Goal: Check status: Check status

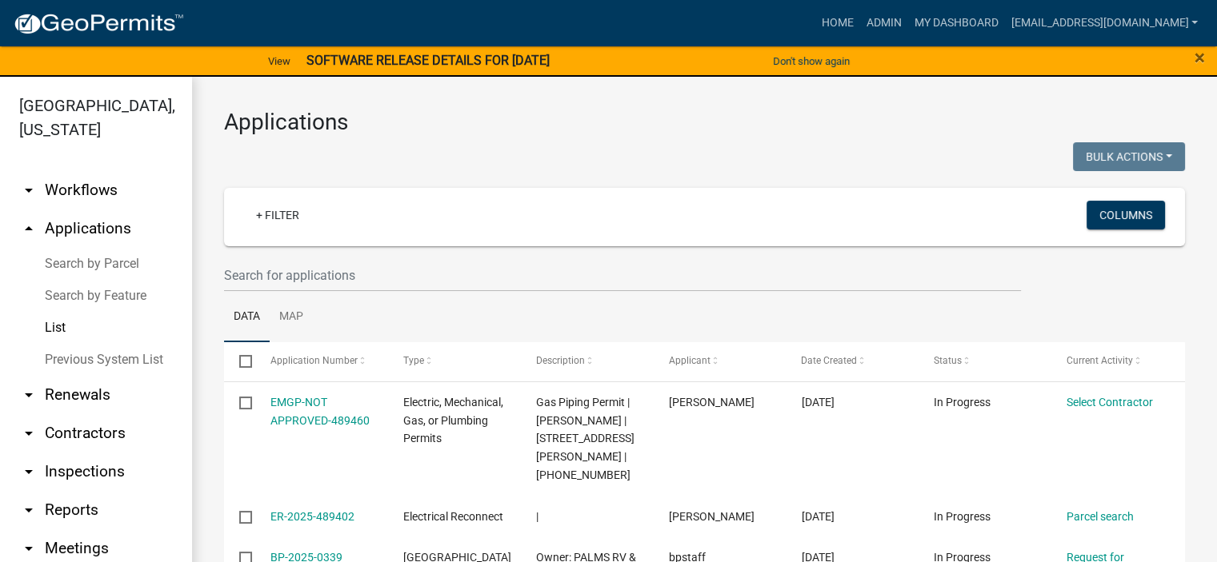
click at [861, 144] on div "Bulk Actions Void Expire Lock Withdraw" at bounding box center [951, 158] width 493 height 33
click at [1197, 60] on span "×" at bounding box center [1199, 57] width 10 height 22
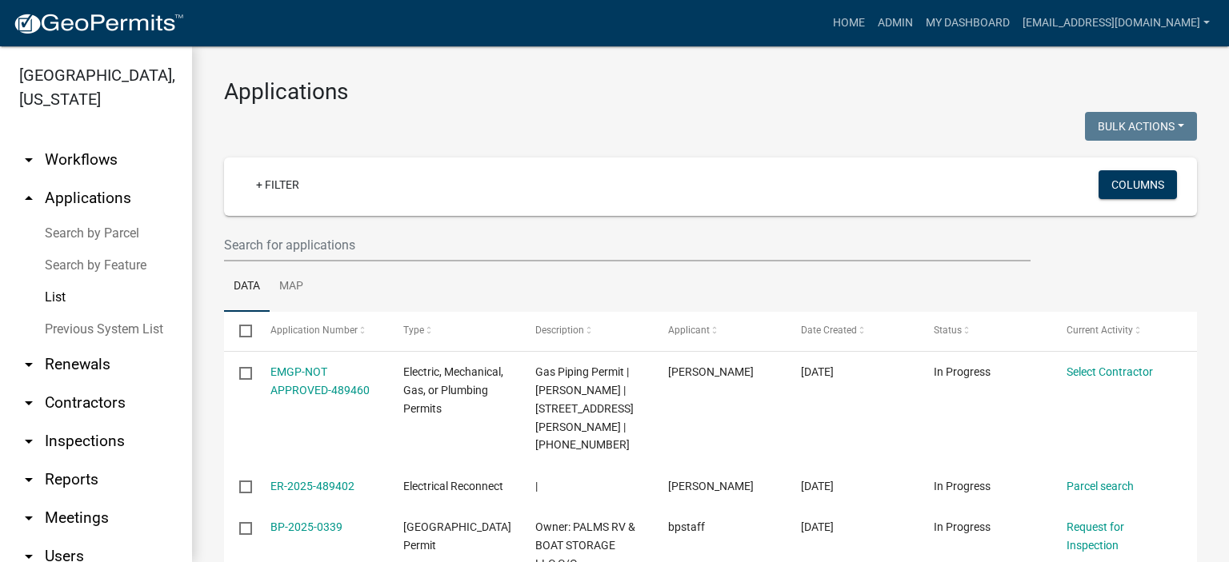
click at [51, 295] on link "List" at bounding box center [96, 298] width 192 height 32
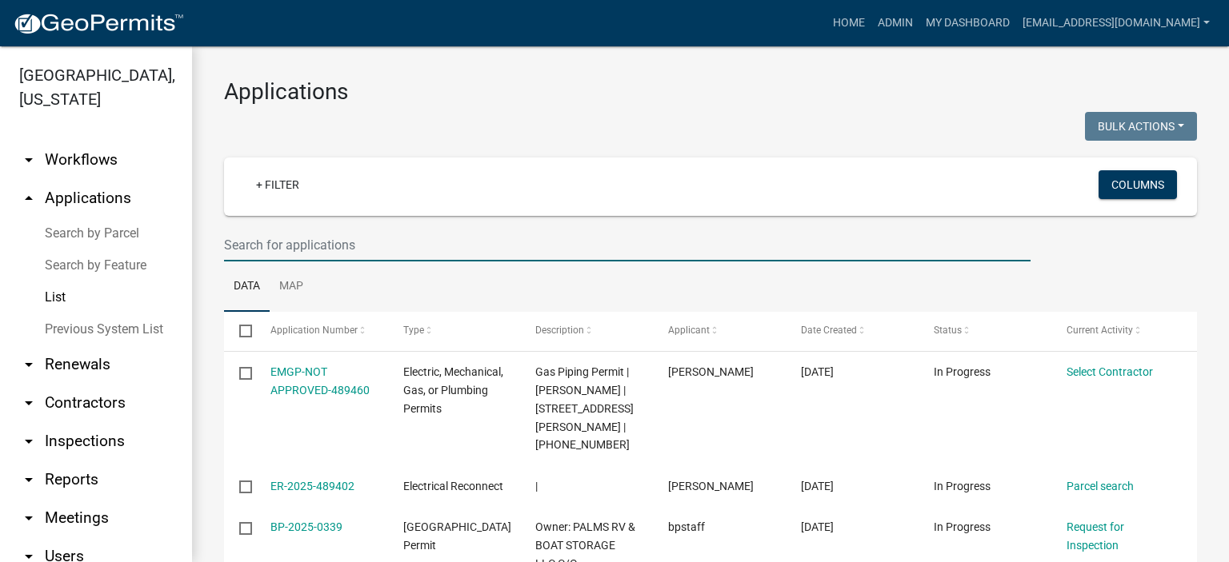
click at [413, 242] on input "text" at bounding box center [627, 245] width 806 height 33
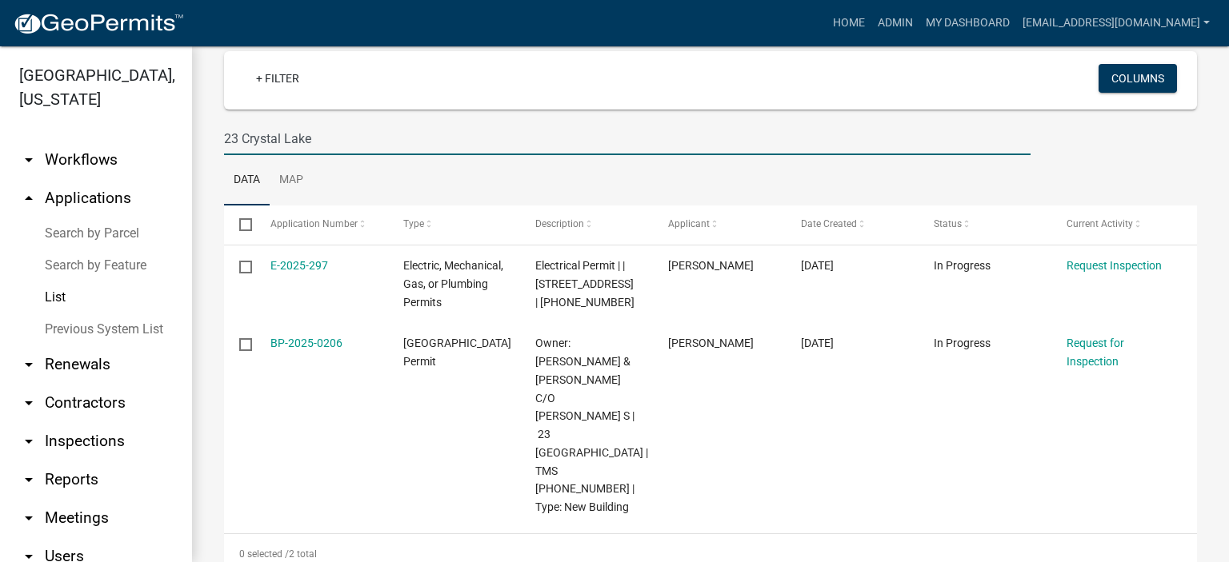
scroll to position [114, 0]
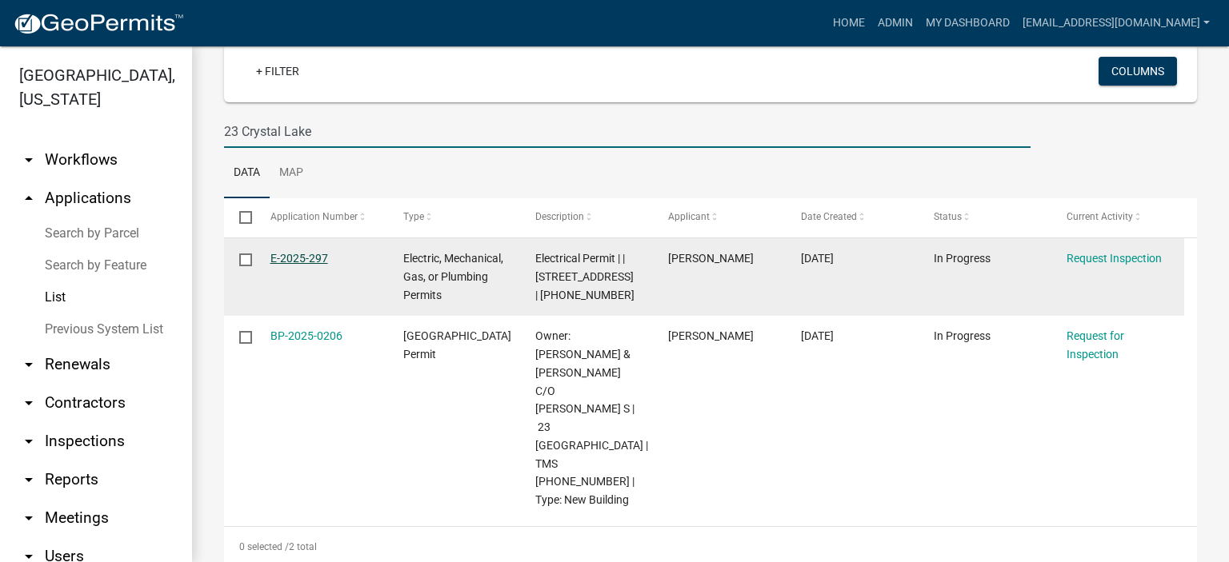
type input "23 Crystal Lake"
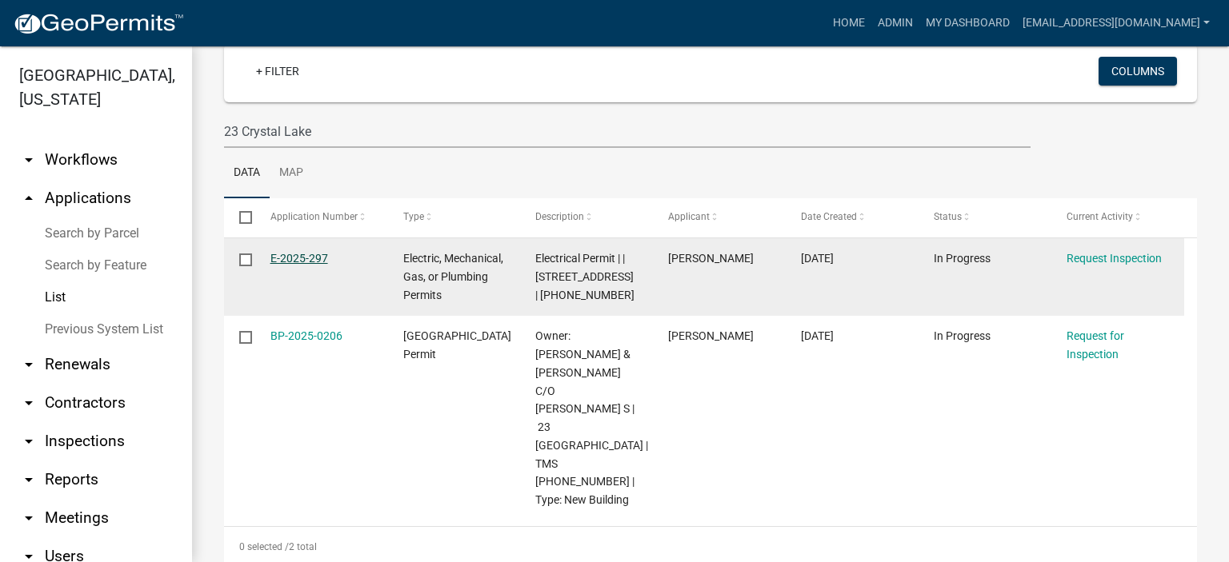
click at [282, 253] on link "E-2025-297" at bounding box center [299, 258] width 58 height 13
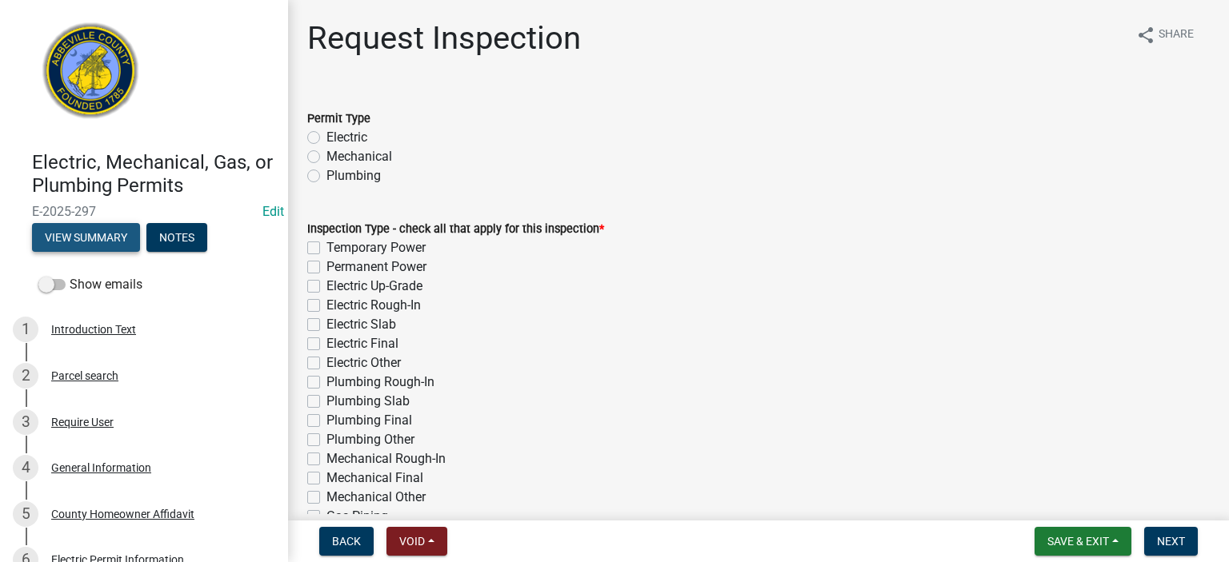
click at [100, 236] on button "View Summary" at bounding box center [86, 237] width 108 height 29
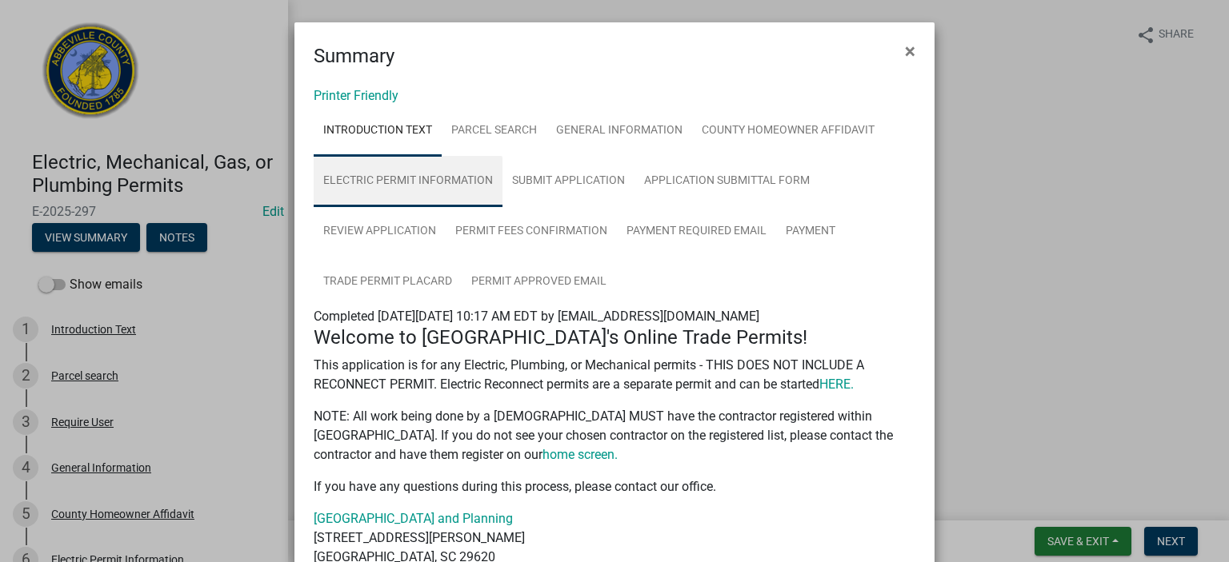
click at [426, 178] on link "Electric Permit Information" at bounding box center [408, 181] width 189 height 51
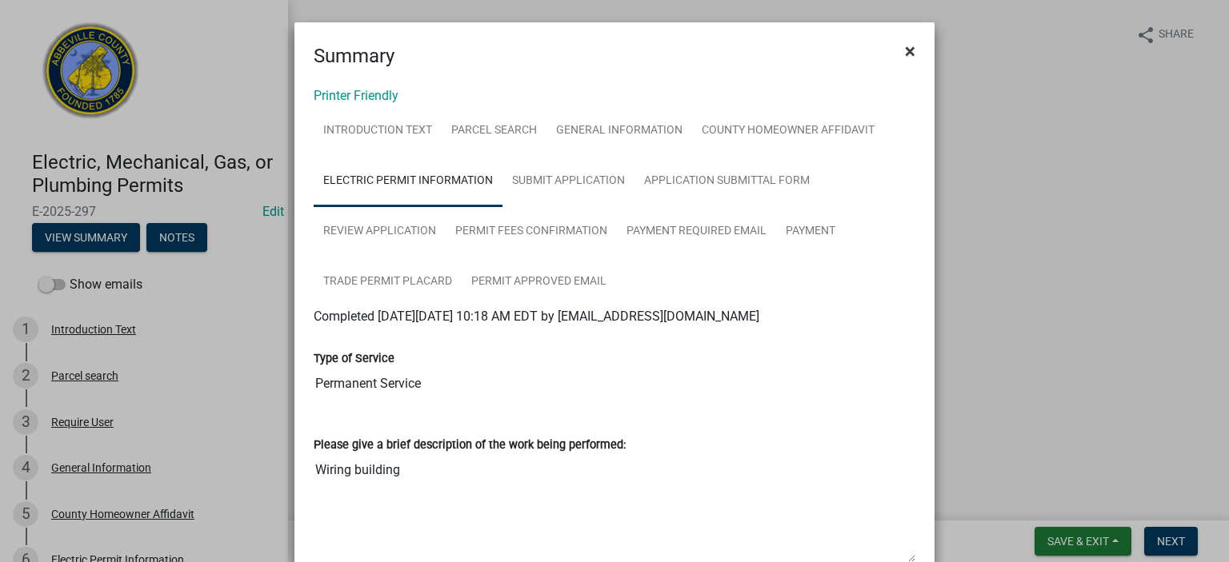
click at [905, 53] on span "×" at bounding box center [910, 51] width 10 height 22
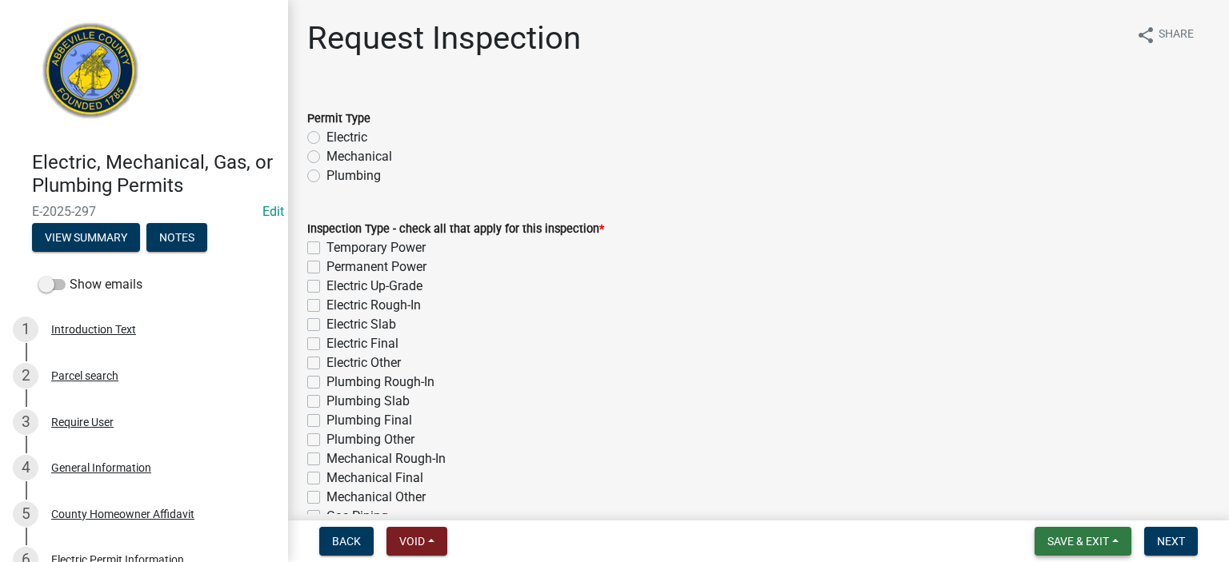
click at [1079, 539] on span "Save & Exit" at bounding box center [1078, 541] width 62 height 13
click at [1064, 498] on button "Save & Exit" at bounding box center [1067, 500] width 128 height 38
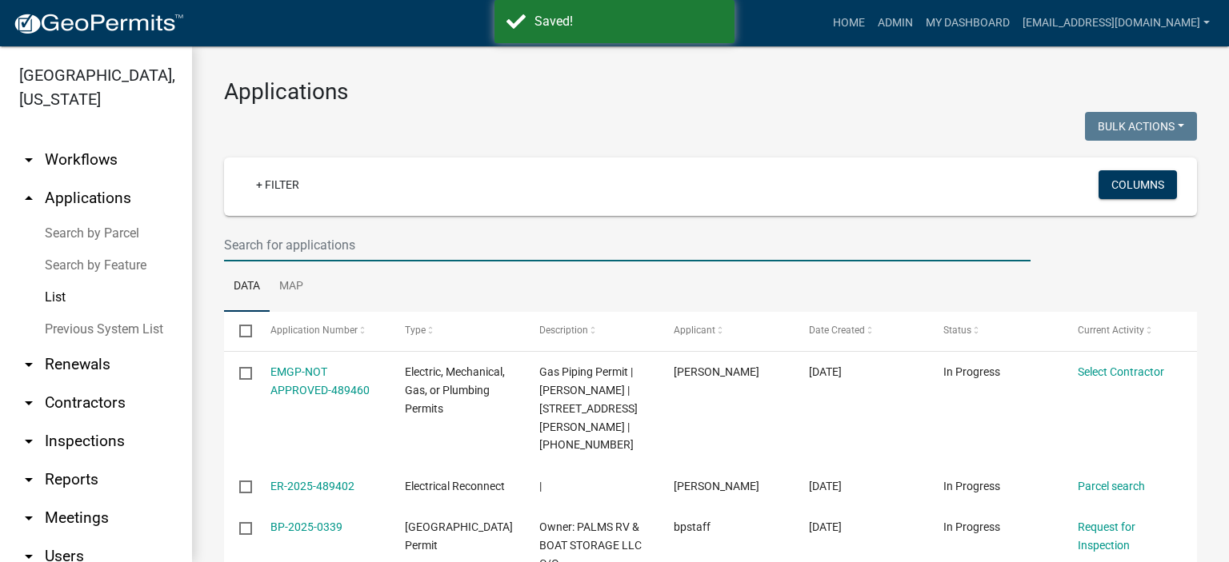
click at [390, 241] on input "text" at bounding box center [627, 245] width 806 height 33
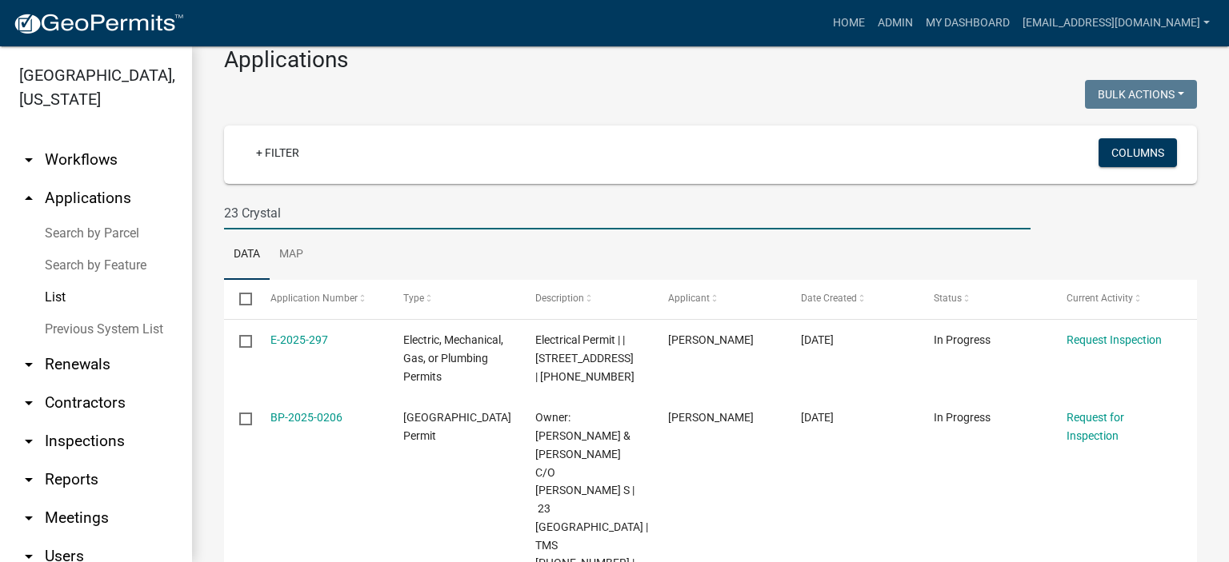
scroll to position [114, 0]
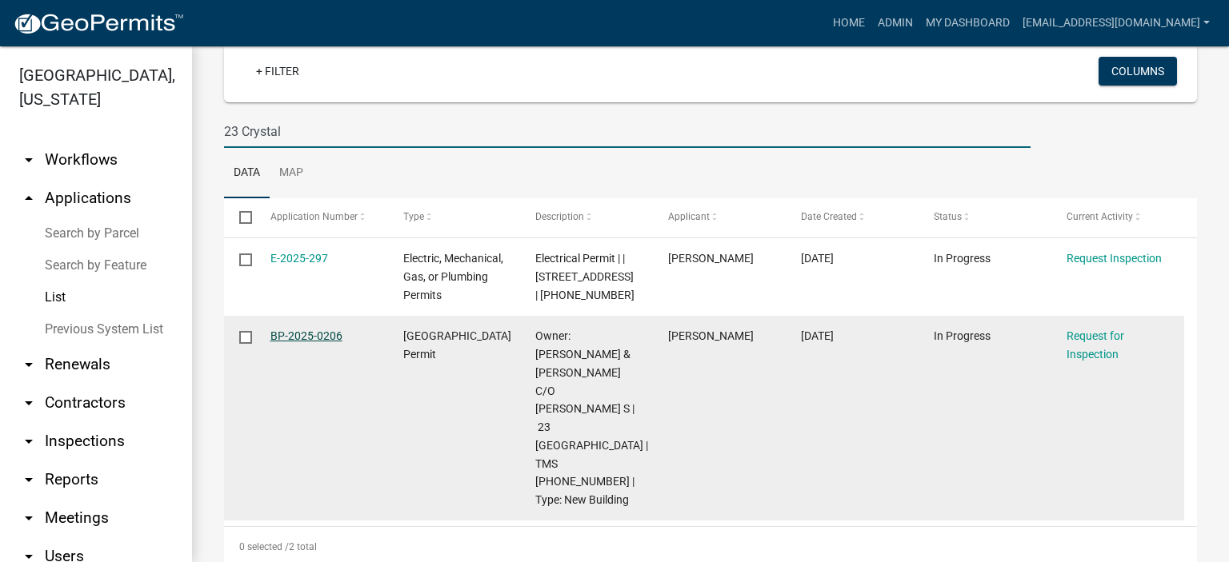
type input "23 Crystal"
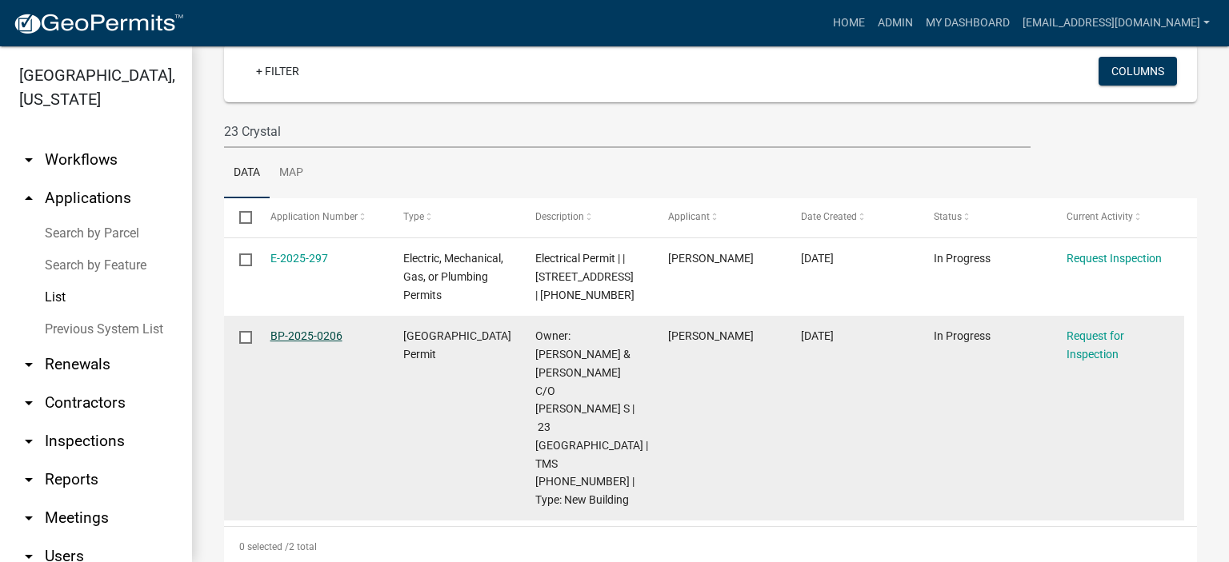
click at [311, 338] on link "BP-2025-0206" at bounding box center [306, 336] width 72 height 13
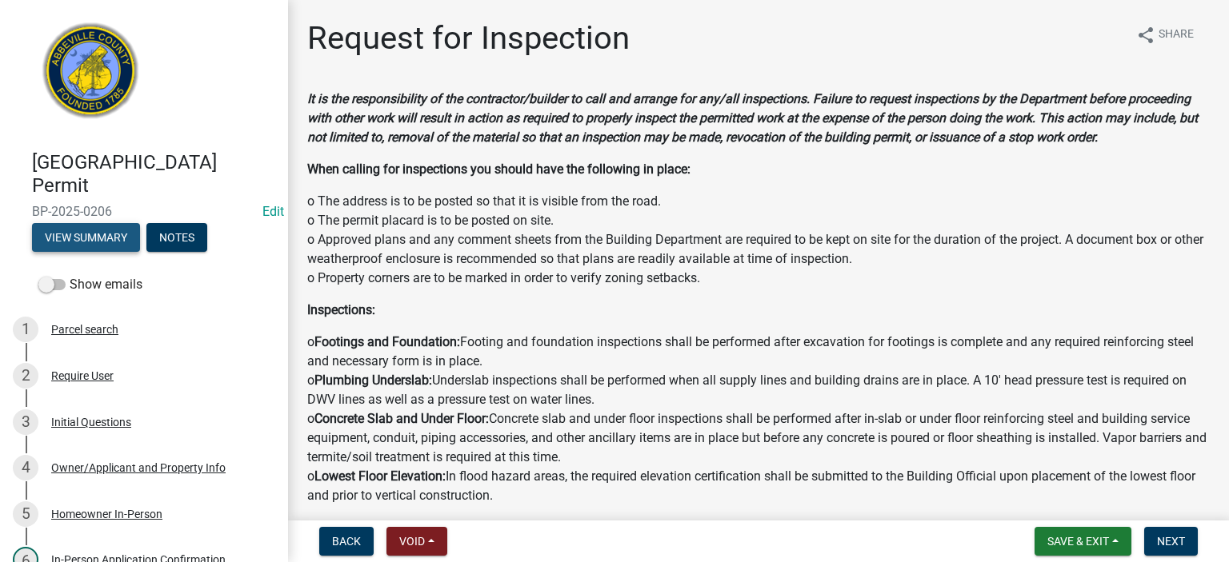
click at [97, 227] on button "View Summary" at bounding box center [86, 237] width 108 height 29
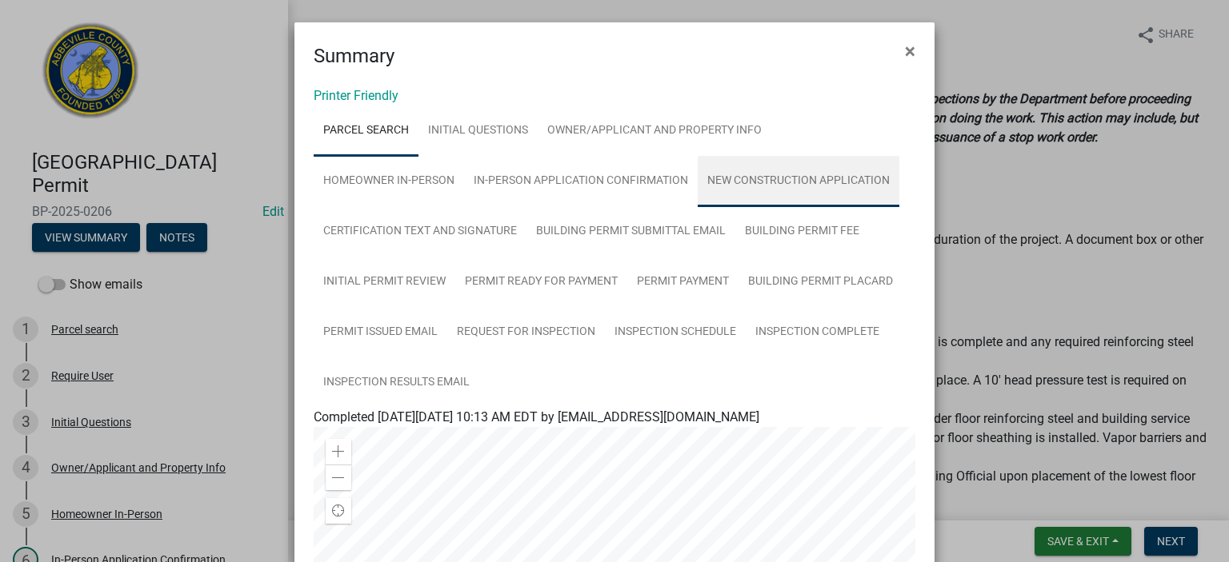
click at [778, 177] on link "New Construction Application" at bounding box center [798, 181] width 202 height 51
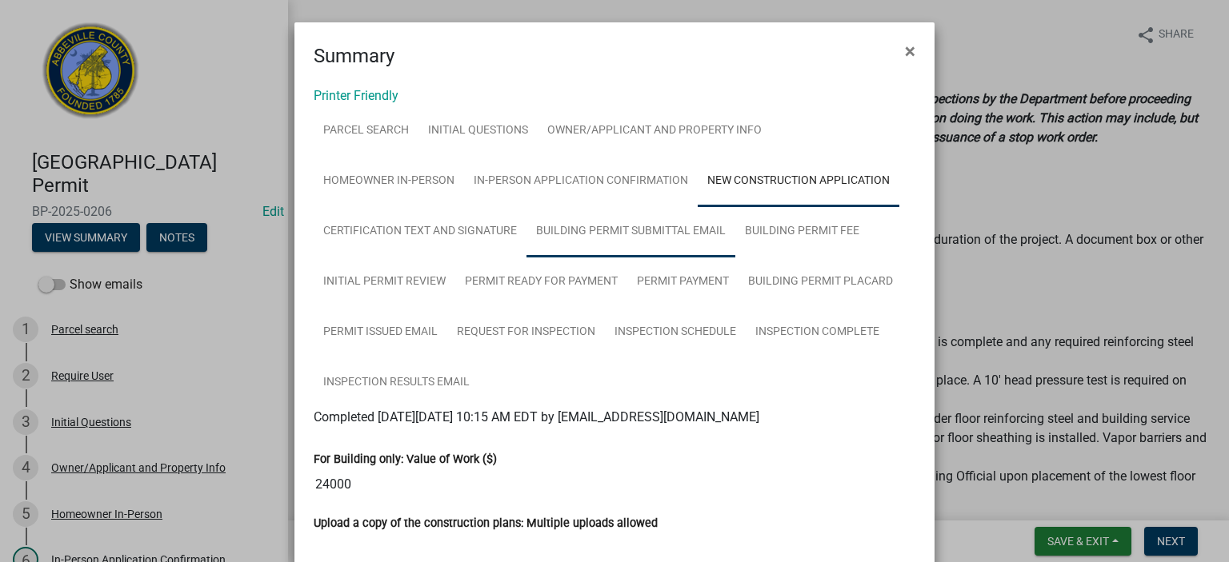
click at [615, 226] on link "Building Permit Submittal Email" at bounding box center [630, 231] width 209 height 51
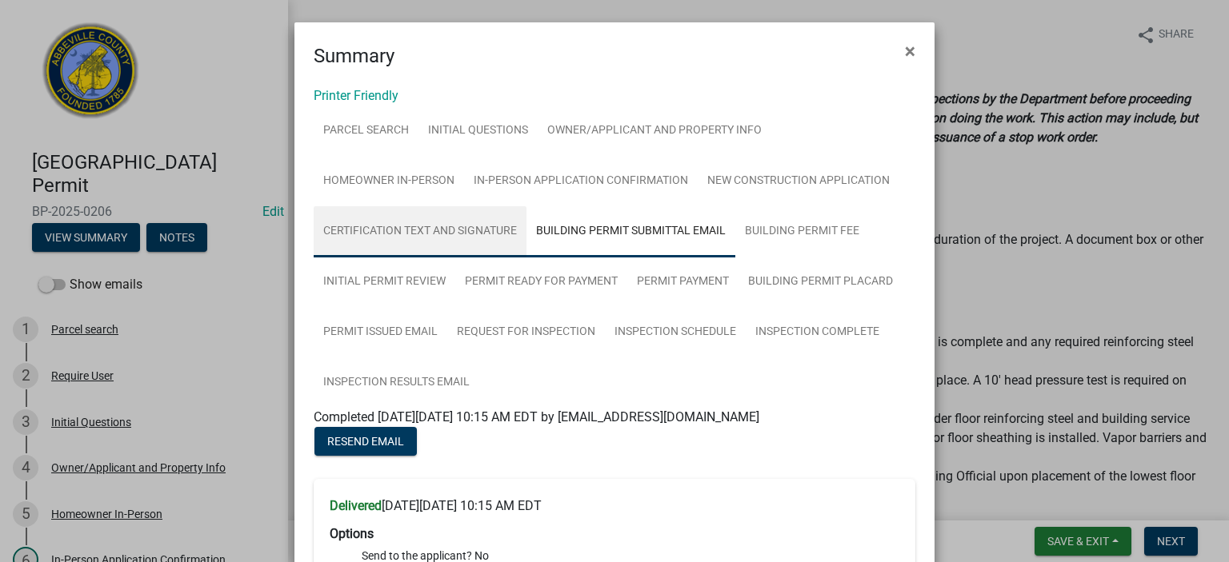
click at [419, 227] on link "Certification Text and Signature" at bounding box center [420, 231] width 213 height 51
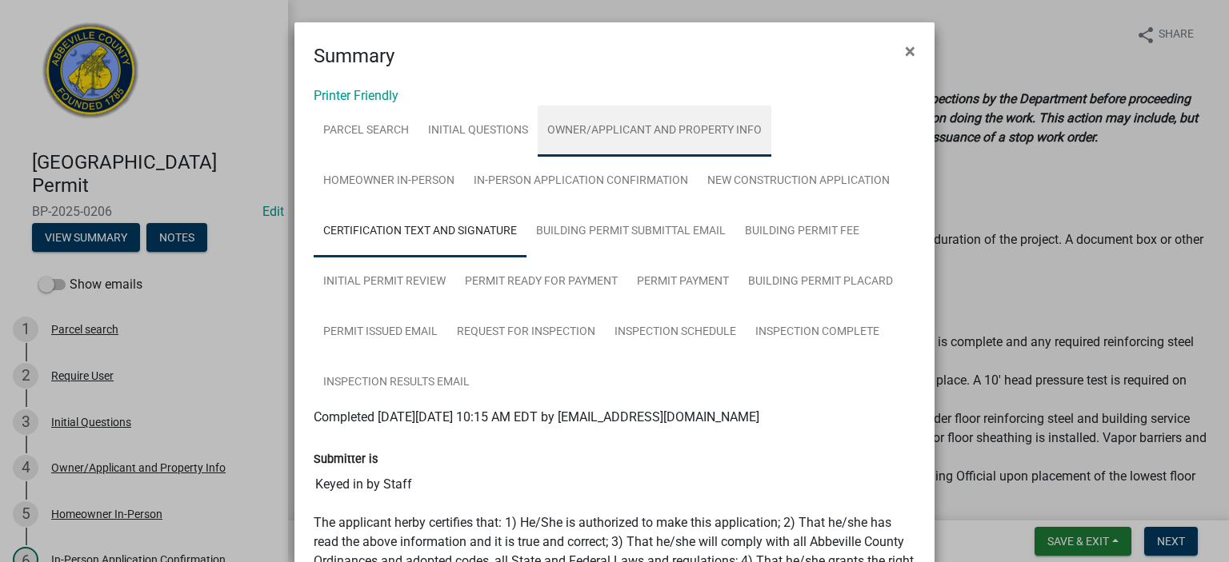
click at [616, 126] on link "Owner/Applicant and Property Info" at bounding box center [655, 131] width 234 height 51
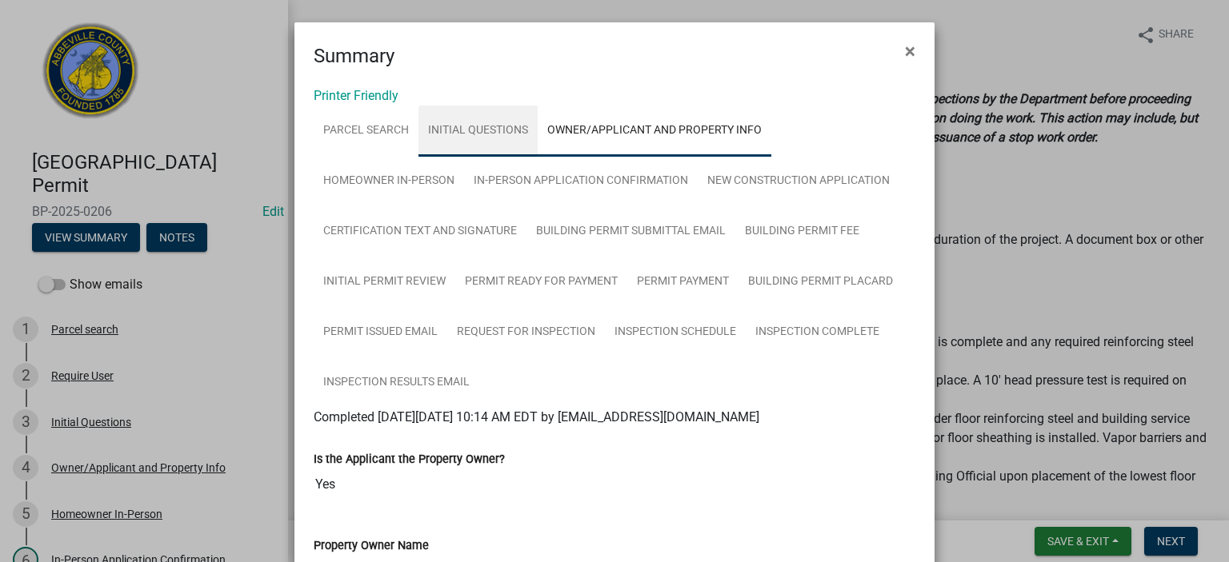
click at [483, 130] on link "Initial Questions" at bounding box center [477, 131] width 119 height 51
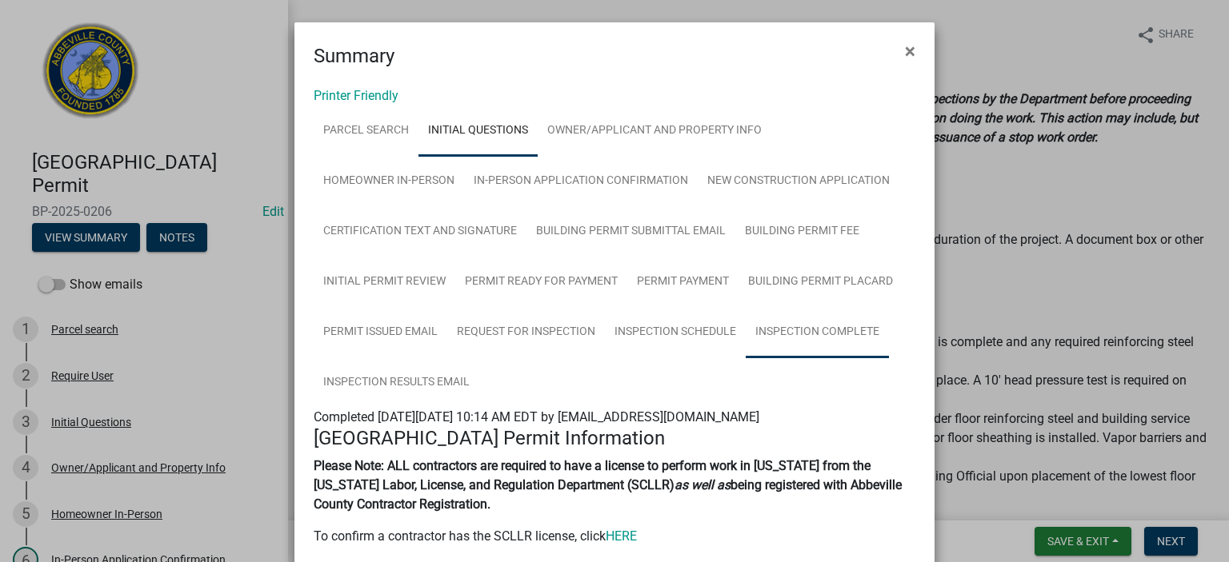
click at [800, 330] on link "Inspection Complete" at bounding box center [816, 332] width 143 height 51
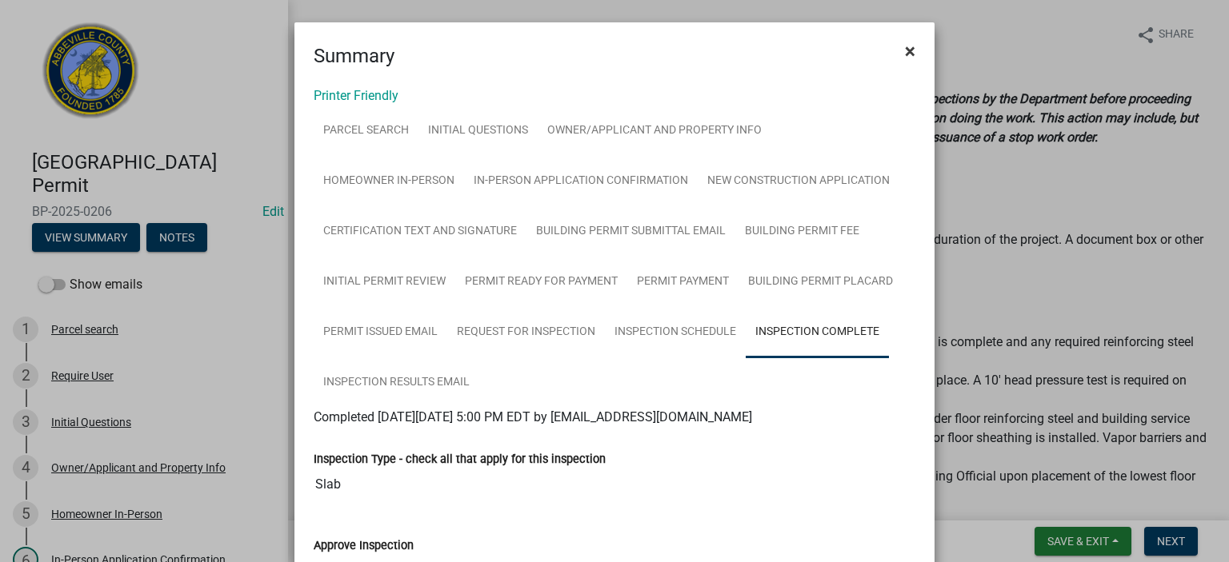
click at [905, 46] on span "×" at bounding box center [910, 51] width 10 height 22
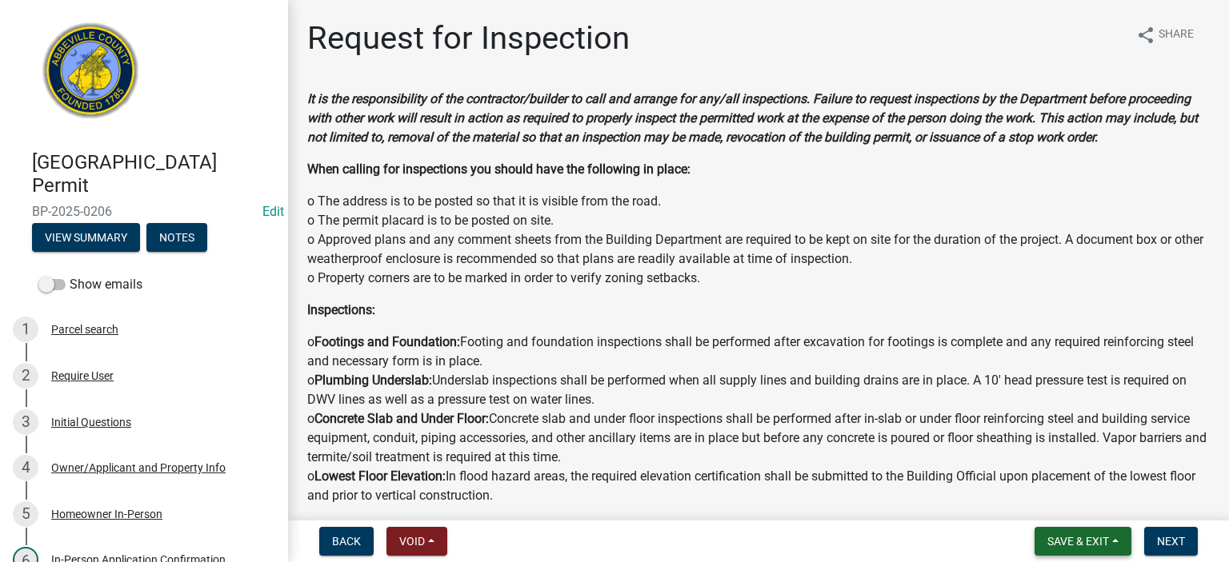
click at [1082, 540] on span "Save & Exit" at bounding box center [1078, 541] width 62 height 13
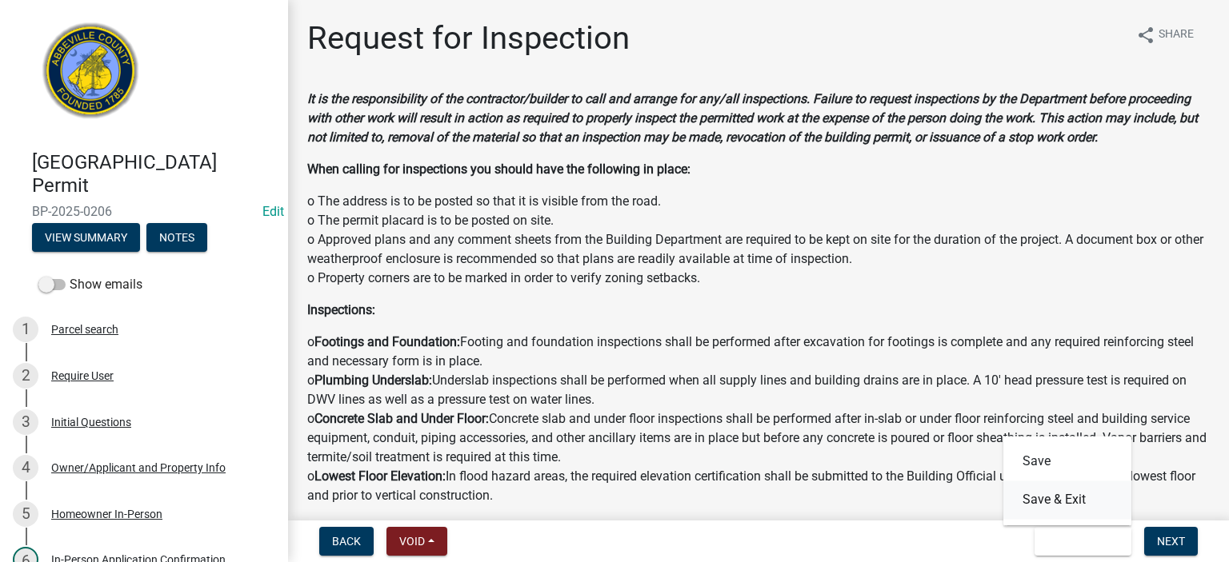
click at [1069, 502] on button "Save & Exit" at bounding box center [1067, 500] width 128 height 38
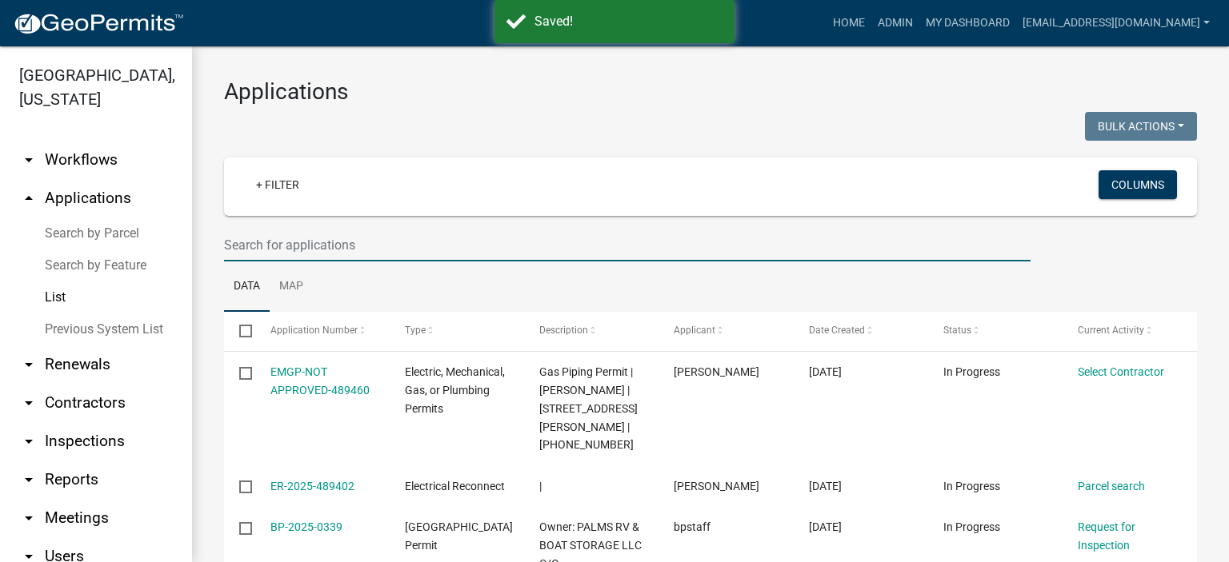
click at [370, 248] on input "text" at bounding box center [627, 245] width 806 height 33
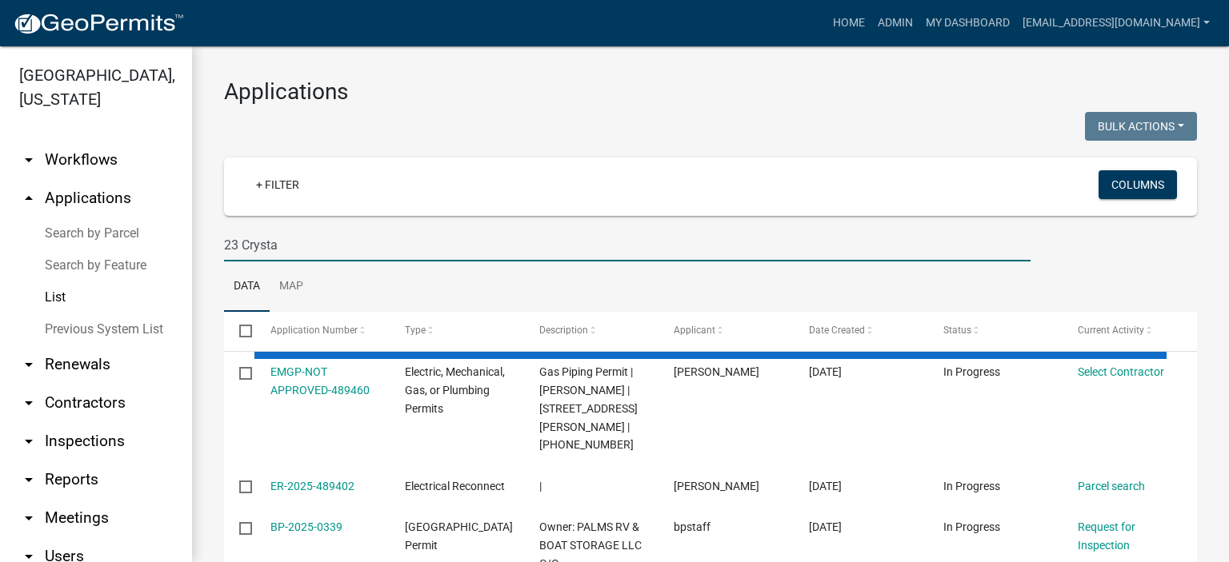
type input "23 Crystal"
